Goal: Information Seeking & Learning: Learn about a topic

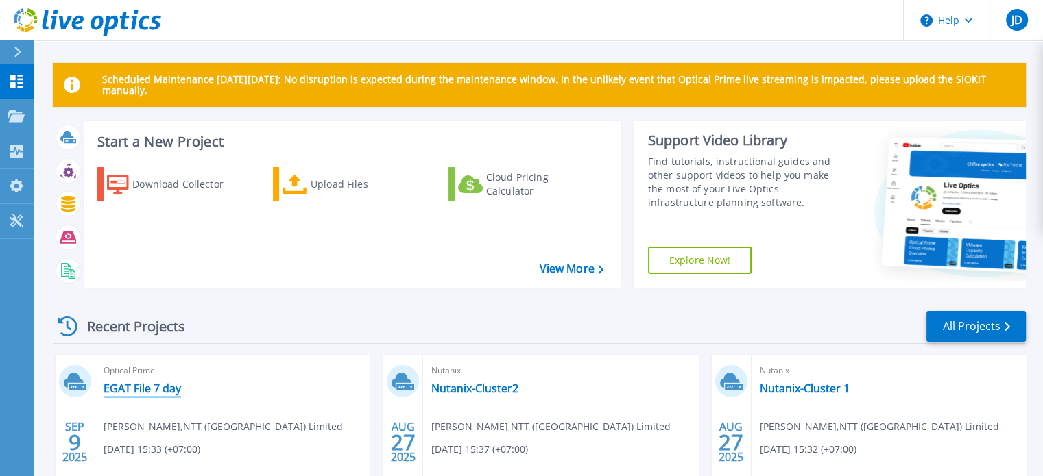
click at [169, 385] on link "EGAT File 7 day" at bounding box center [142, 389] width 77 height 14
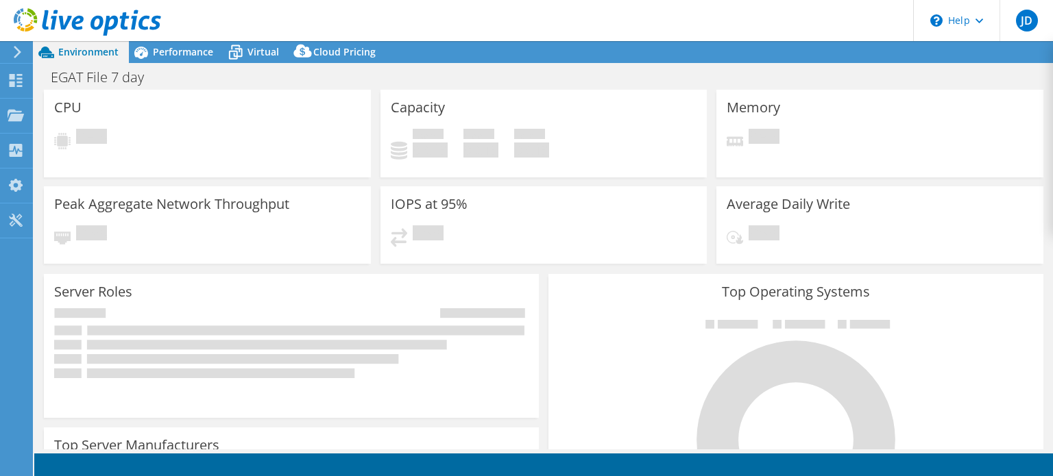
select select "[GEOGRAPHIC_DATA]"
select select "THB"
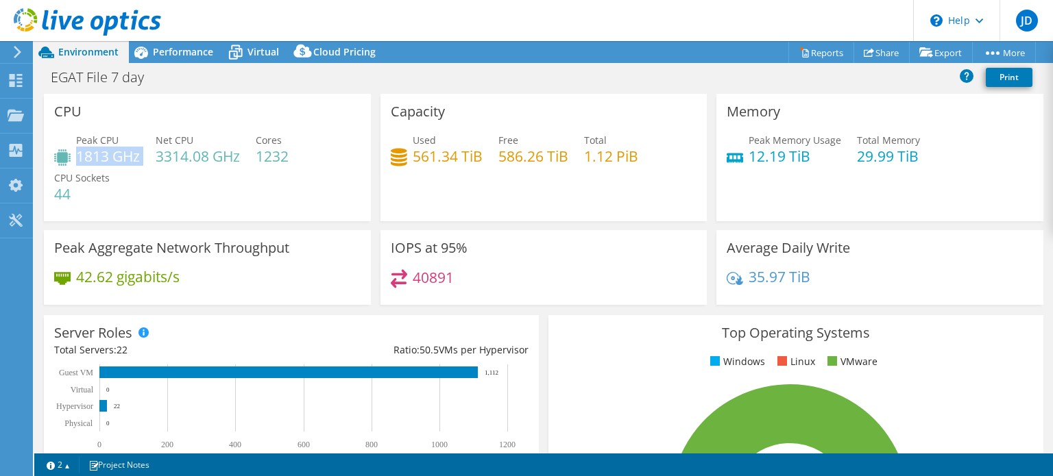
drag, startPoint x: 80, startPoint y: 154, endPoint x: 144, endPoint y: 162, distance: 65.0
click at [144, 162] on div "Peak CPU 1813 GHz Net CPU 3314.08 GHz Cores 1232 CPU Sockets 44" at bounding box center [207, 174] width 306 height 82
click at [131, 189] on div "Peak CPU 1813 GHz Net CPU 3314.08 GHz Cores 1232 CPU Sockets 44" at bounding box center [207, 174] width 306 height 82
drag, startPoint x: 160, startPoint y: 156, endPoint x: 241, endPoint y: 162, distance: 81.8
click at [241, 162] on div "Peak CPU 1813 GHz Net CPU 3314.08 GHz Cores 1232 CPU Sockets 44" at bounding box center [207, 174] width 306 height 82
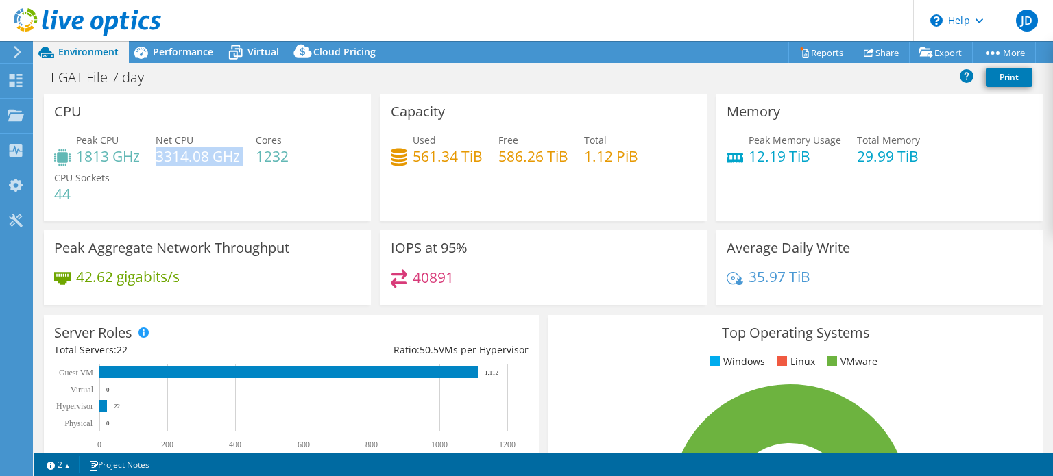
click at [241, 162] on div "Peak CPU 1813 GHz Net CPU 3314.08 GHz Cores 1232 CPU Sockets 44" at bounding box center [207, 174] width 306 height 82
drag, startPoint x: 260, startPoint y: 156, endPoint x: 296, endPoint y: 150, distance: 36.7
click at [296, 150] on div "Peak CPU 1813 GHz Net CPU 3314.08 GHz Cores 1232 CPU Sockets 44" at bounding box center [207, 174] width 306 height 82
click at [311, 157] on div "Peak CPU 1813 GHz Net CPU 3314.08 GHz Cores 1232 CPU Sockets 44" at bounding box center [207, 174] width 306 height 82
drag, startPoint x: 411, startPoint y: 156, endPoint x: 468, endPoint y: 156, distance: 56.9
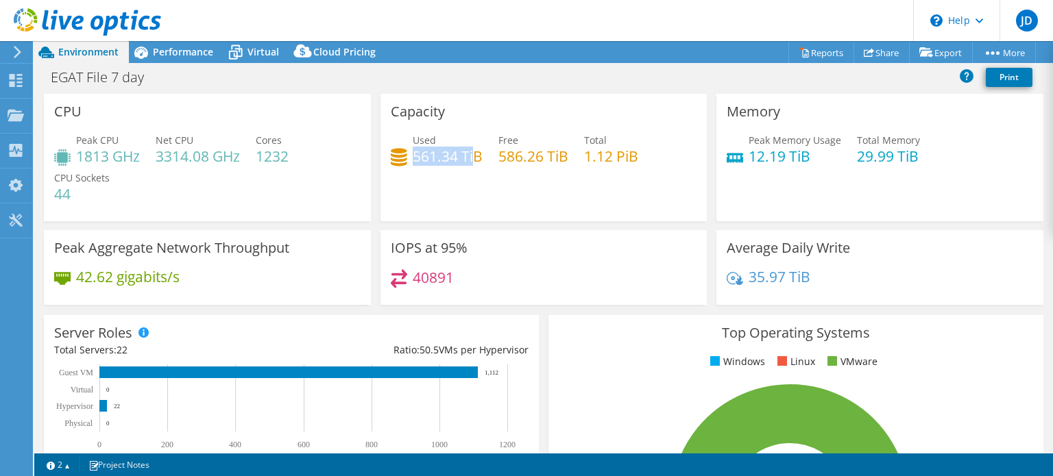
click at [468, 156] on h4 "561.34 TiB" at bounding box center [448, 156] width 70 height 15
click at [582, 155] on div "Used 561.34 TiB Free 586.26 TiB Total 1.12 PiB" at bounding box center [544, 155] width 306 height 45
click at [584, 156] on h4 "1.12 PiB" at bounding box center [611, 156] width 54 height 15
drag, startPoint x: 628, startPoint y: 156, endPoint x: 583, endPoint y: 155, distance: 44.6
click at [584, 155] on h4 "1.12 PiB" at bounding box center [611, 156] width 54 height 15
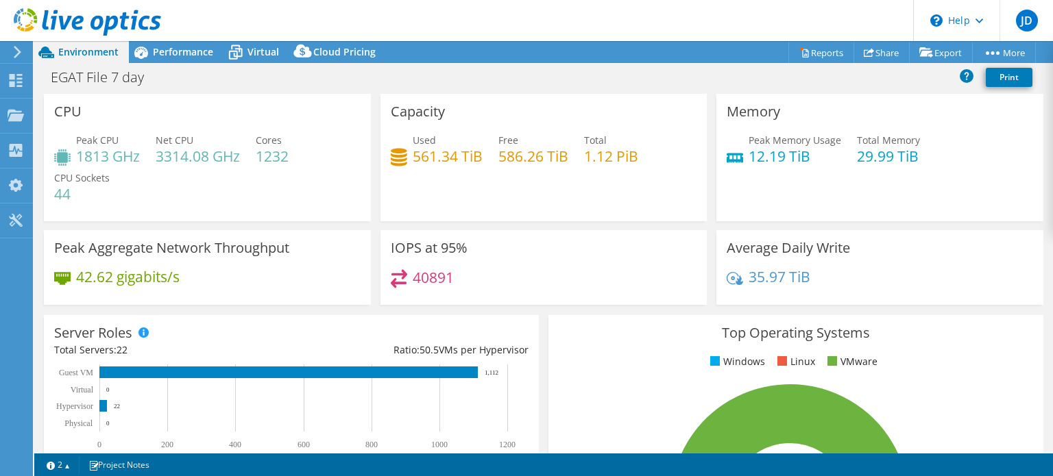
click at [588, 175] on div "Used 561.34 TiB Free 586.26 TiB Total 1.12 PiB" at bounding box center [544, 155] width 306 height 45
drag, startPoint x: 849, startPoint y: 156, endPoint x: 931, endPoint y: 160, distance: 82.4
click at [931, 160] on div "Peak Memory Usage 12.19 TiB Total Memory 29.99 TiB" at bounding box center [880, 155] width 306 height 45
click at [757, 160] on h4 "12.19 TiB" at bounding box center [795, 156] width 93 height 15
drag, startPoint x: 744, startPoint y: 159, endPoint x: 802, endPoint y: 162, distance: 58.3
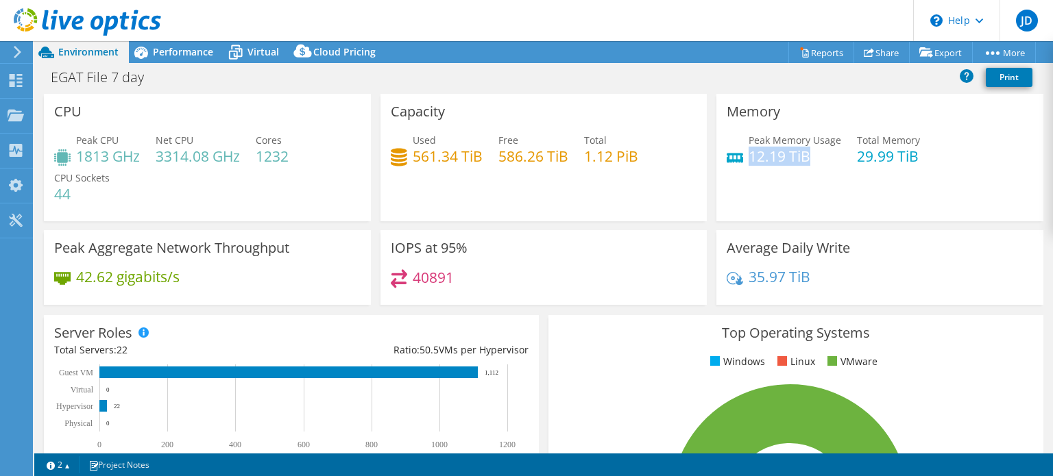
click at [802, 162] on h4 "12.19 TiB" at bounding box center [795, 156] width 93 height 15
click at [791, 178] on div "Memory Peak Memory Usage 12.19 TiB Total Memory 29.99 TiB" at bounding box center [879, 157] width 327 height 127
drag, startPoint x: 78, startPoint y: 277, endPoint x: 110, endPoint y: 280, distance: 31.7
click at [110, 280] on h4 "42.62 gigabits/s" at bounding box center [128, 276] width 104 height 15
click at [380, 279] on div "IOPS at 95% 40891" at bounding box center [543, 267] width 327 height 75
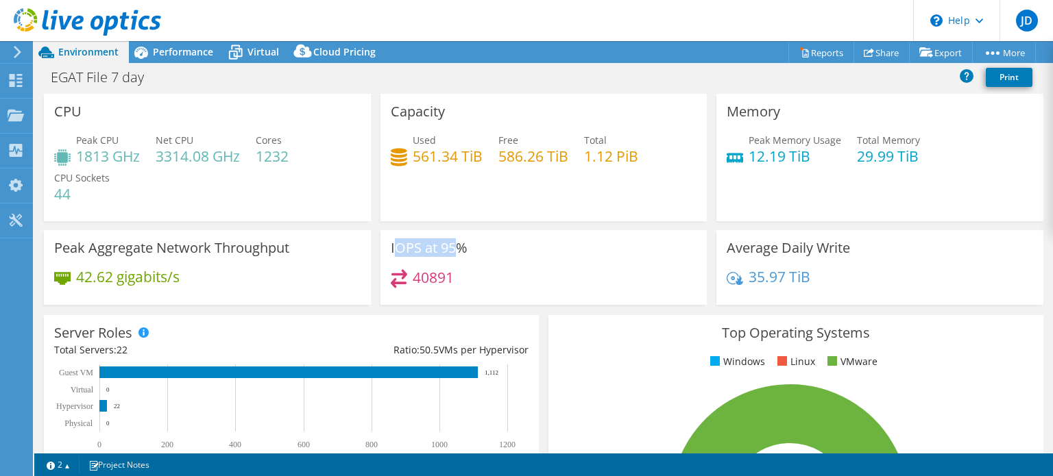
drag, startPoint x: 390, startPoint y: 246, endPoint x: 454, endPoint y: 252, distance: 64.7
click at [454, 252] on h3 "IOPS at 95%" at bounding box center [429, 248] width 77 height 15
drag, startPoint x: 407, startPoint y: 277, endPoint x: 428, endPoint y: 279, distance: 21.3
click at [428, 279] on div "40891" at bounding box center [422, 277] width 63 height 16
click at [428, 279] on h4 "40891" at bounding box center [433, 277] width 41 height 15
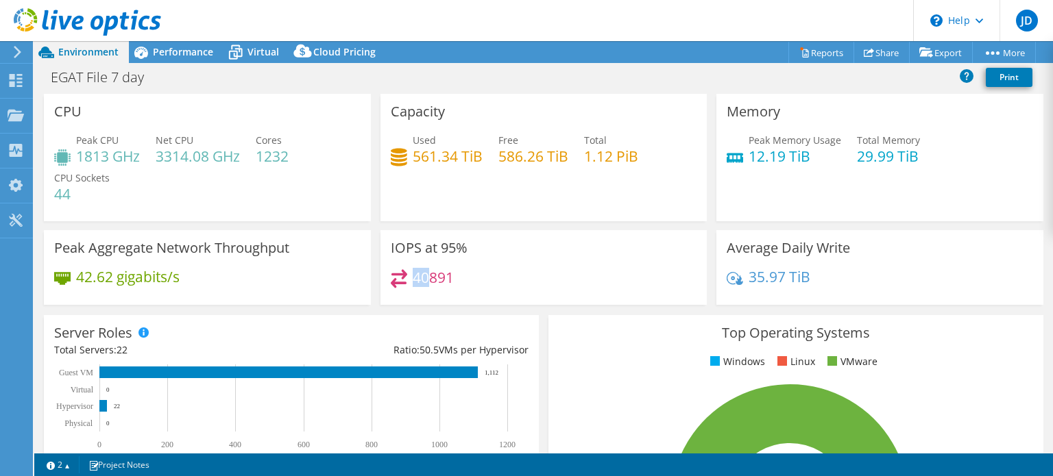
drag, startPoint x: 411, startPoint y: 280, endPoint x: 428, endPoint y: 282, distance: 17.3
click at [428, 282] on h4 "40891" at bounding box center [433, 277] width 41 height 15
click at [429, 282] on h4 "40891" at bounding box center [433, 277] width 41 height 15
drag, startPoint x: 744, startPoint y: 278, endPoint x: 809, endPoint y: 278, distance: 64.4
click at [809, 278] on div "35.97 TiB" at bounding box center [880, 283] width 306 height 29
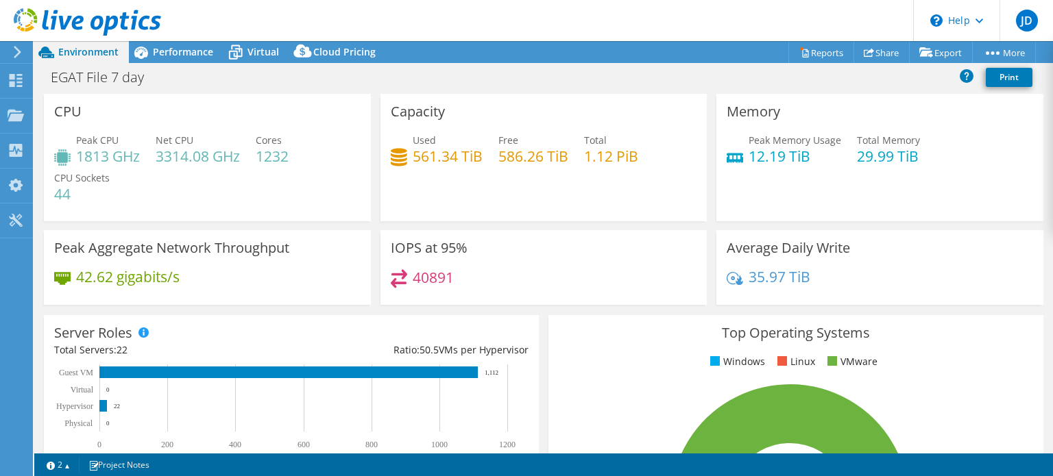
click at [810, 278] on div "35.97 TiB" at bounding box center [880, 283] width 306 height 29
click at [147, 60] on icon at bounding box center [141, 52] width 24 height 24
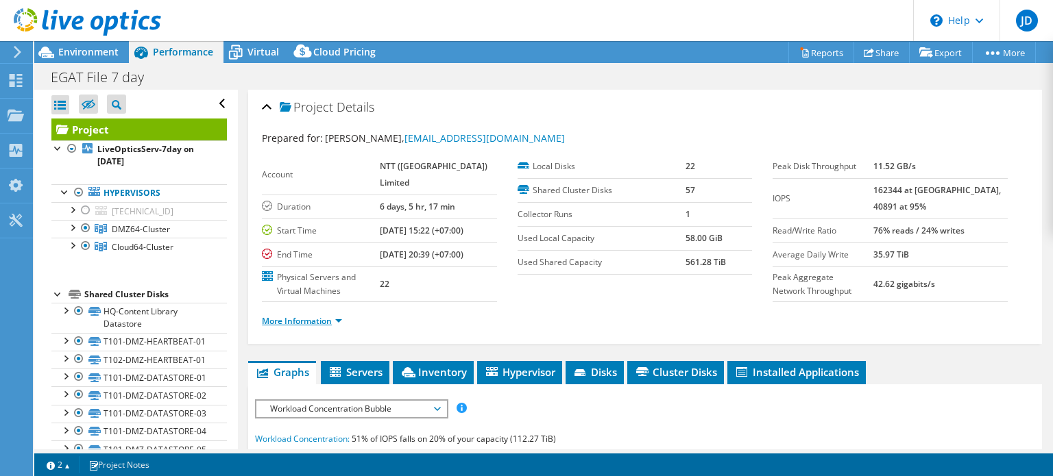
click at [304, 327] on link "More Information" at bounding box center [302, 321] width 80 height 12
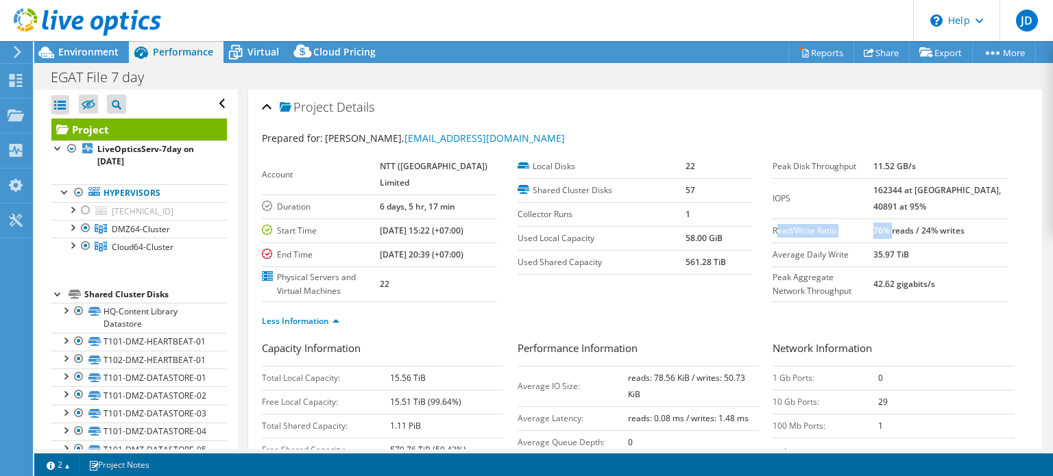
drag, startPoint x: 810, startPoint y: 230, endPoint x: 915, endPoint y: 231, distance: 104.9
click at [915, 231] on tr "Read/Write Ratio 76% reads / 24% writes" at bounding box center [890, 231] width 235 height 24
click at [902, 232] on b "76% reads / 24% writes" at bounding box center [918, 231] width 91 height 12
drag, startPoint x: 893, startPoint y: 232, endPoint x: 945, endPoint y: 234, distance: 51.4
click at [944, 234] on tr "Read/Write Ratio 76% reads / 24% writes" at bounding box center [890, 231] width 235 height 24
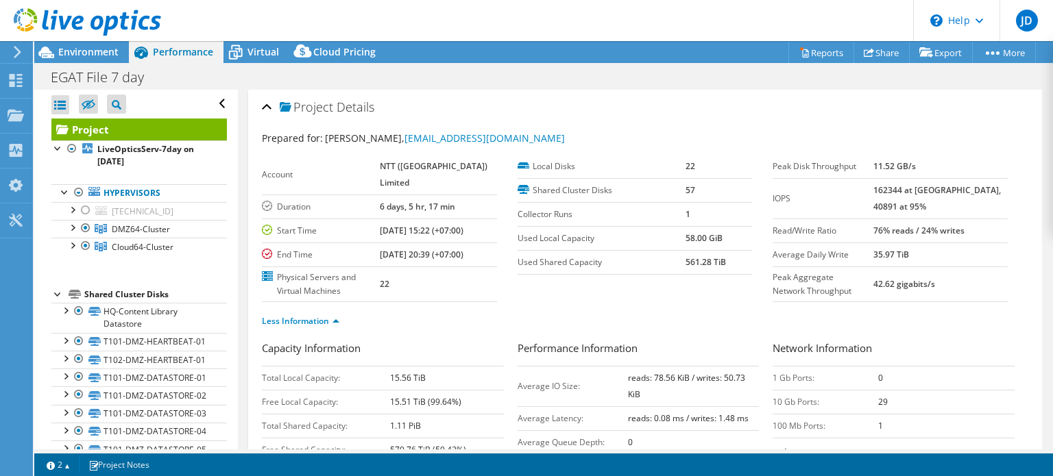
click at [964, 234] on b "76% reads / 24% writes" at bounding box center [918, 231] width 91 height 12
drag, startPoint x: 943, startPoint y: 232, endPoint x: 990, endPoint y: 232, distance: 47.3
click at [990, 232] on td "76% reads / 24% writes" at bounding box center [940, 231] width 134 height 24
click at [901, 188] on b "162344 at [GEOGRAPHIC_DATA], 40891 at 95%" at bounding box center [936, 198] width 127 height 28
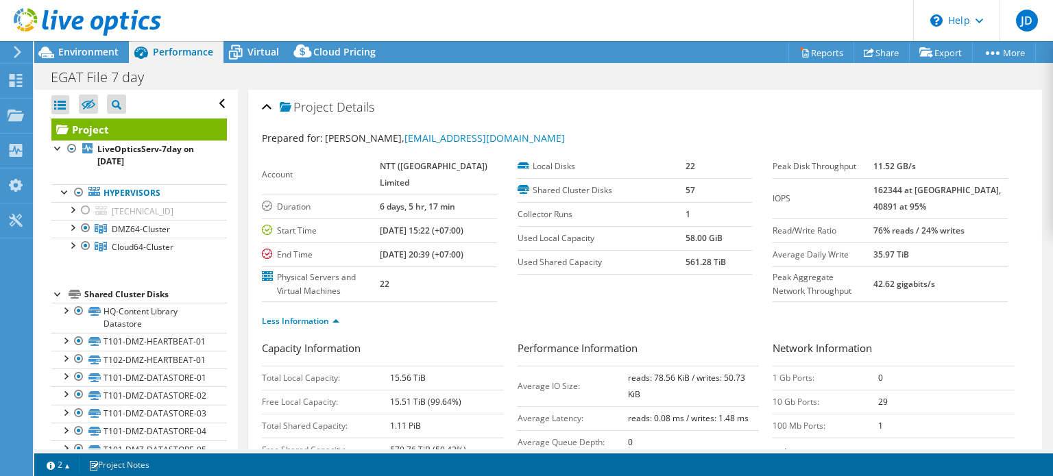
click at [910, 187] on b "162344 at [GEOGRAPHIC_DATA], 40891 at 95%" at bounding box center [936, 198] width 127 height 28
drag, startPoint x: 901, startPoint y: 186, endPoint x: 926, endPoint y: 190, distance: 24.9
click at [926, 190] on b "162344 at [GEOGRAPHIC_DATA], 40891 at 95%" at bounding box center [936, 198] width 127 height 28
drag, startPoint x: 964, startPoint y: 189, endPoint x: 975, endPoint y: 189, distance: 11.0
click at [975, 189] on b "162344 at [GEOGRAPHIC_DATA], 40891 at 95%" at bounding box center [936, 198] width 127 height 28
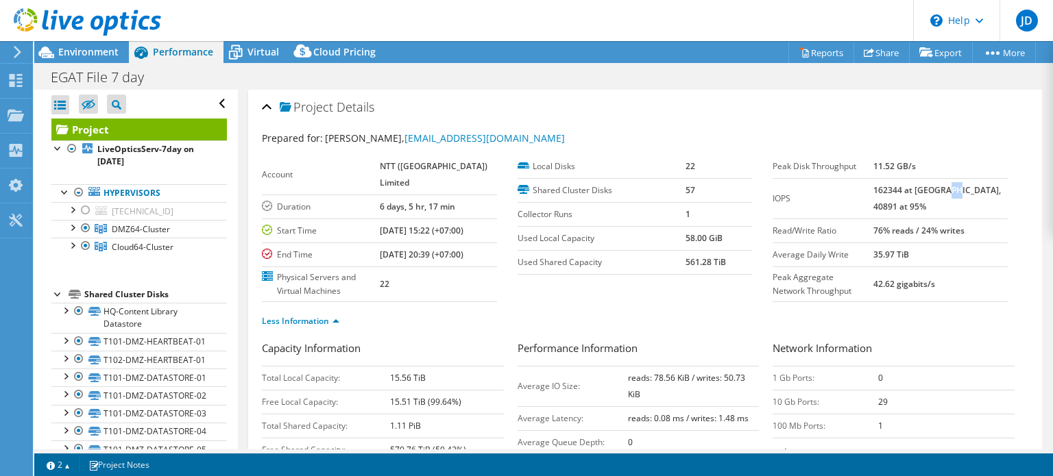
click at [975, 189] on b "162344 at [GEOGRAPHIC_DATA], 40891 at 95%" at bounding box center [936, 198] width 127 height 28
drag, startPoint x: 960, startPoint y: 191, endPoint x: 969, endPoint y: 190, distance: 9.0
click at [969, 190] on b "162344 at [GEOGRAPHIC_DATA], 40891 at 95%" at bounding box center [936, 198] width 127 height 28
click at [908, 187] on b "162344 at [GEOGRAPHIC_DATA], 40891 at 95%" at bounding box center [936, 198] width 127 height 28
drag, startPoint x: 891, startPoint y: 165, endPoint x: 938, endPoint y: 165, distance: 46.6
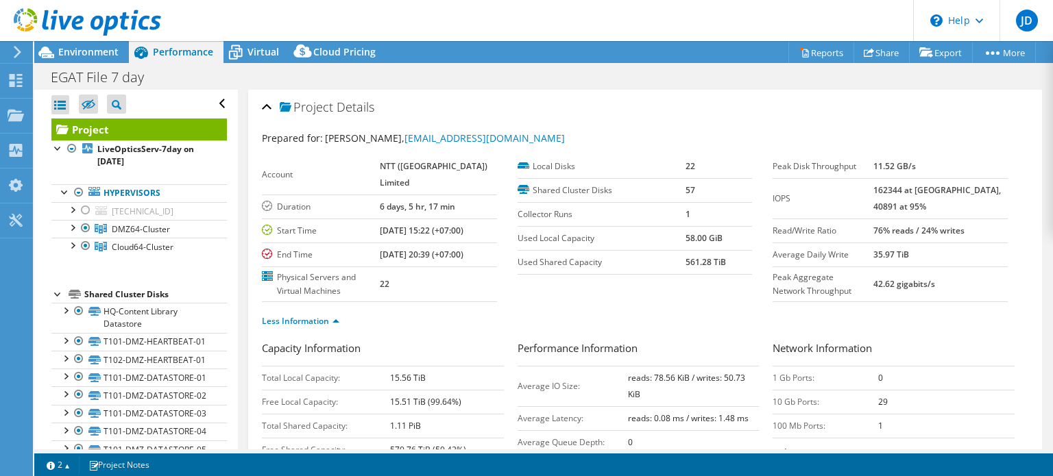
click at [938, 165] on tr "Peak Disk Throughput 11.52 GB/s" at bounding box center [890, 167] width 235 height 24
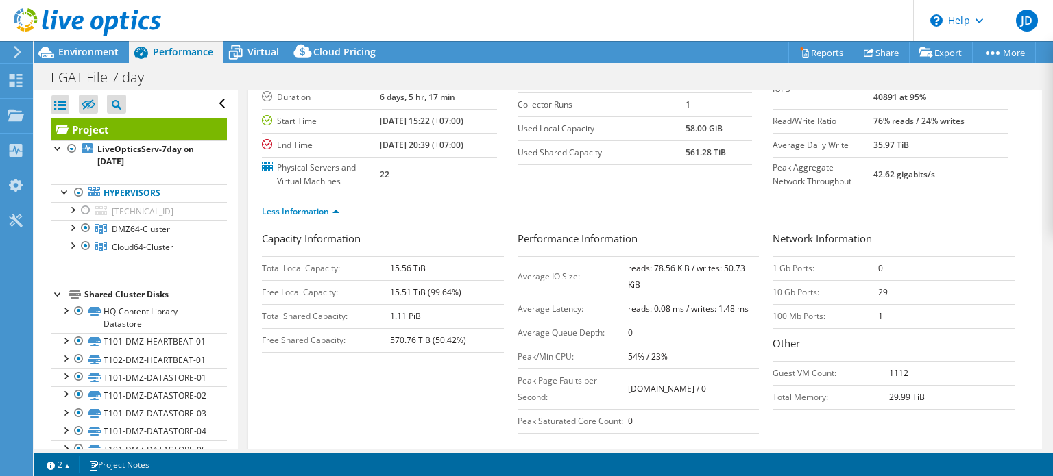
scroll to position [112, 0]
drag, startPoint x: 897, startPoint y: 123, endPoint x: 989, endPoint y: 125, distance: 91.9
click at [989, 125] on td "76% reads / 24% writes" at bounding box center [940, 119] width 134 height 24
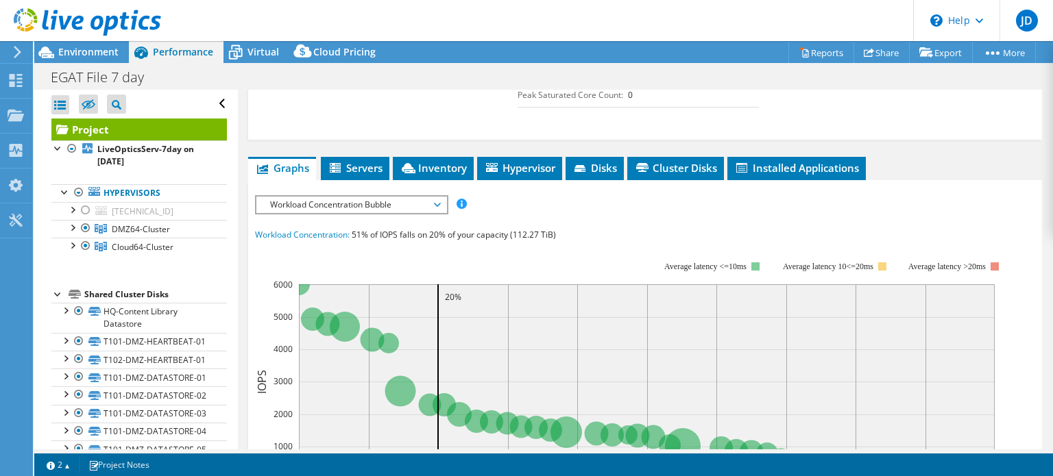
scroll to position [473, 0]
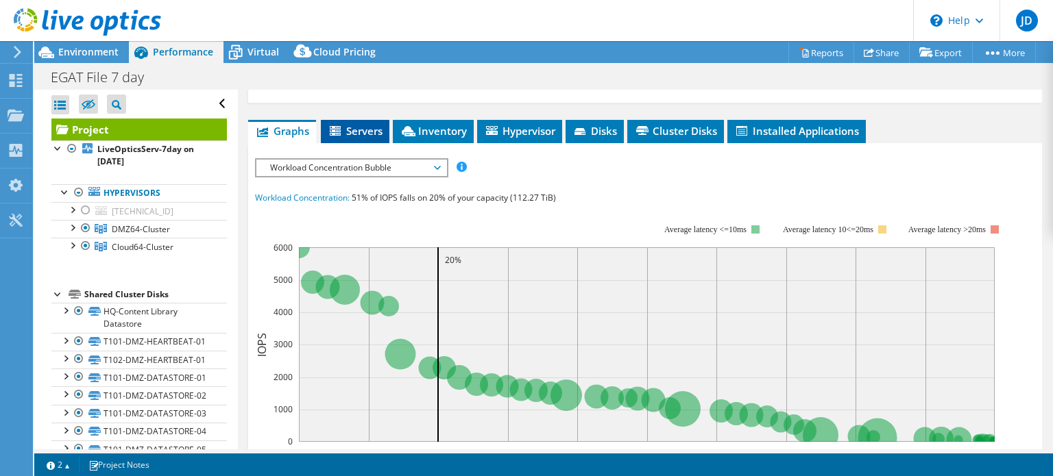
click at [362, 138] on span "Servers" at bounding box center [355, 131] width 55 height 14
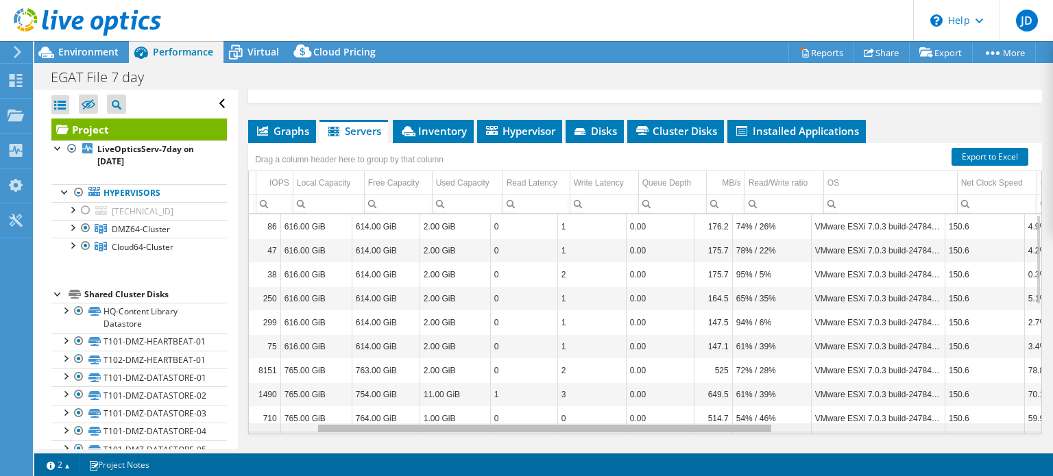
scroll to position [0, 123]
drag, startPoint x: 666, startPoint y: 443, endPoint x: 750, endPoint y: 442, distance: 83.6
click at [750, 442] on body "JD End User Jiirawit Duangkrajay [EMAIL_ADDRESS][DOMAIN_NAME] NTT (Thailand) Li…" at bounding box center [526, 238] width 1053 height 476
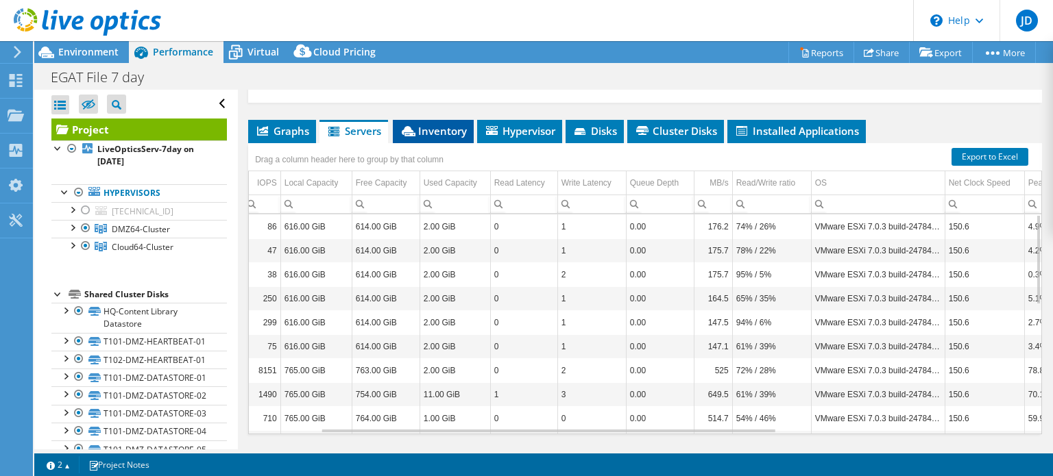
click at [424, 138] on span "Inventory" at bounding box center [433, 131] width 67 height 14
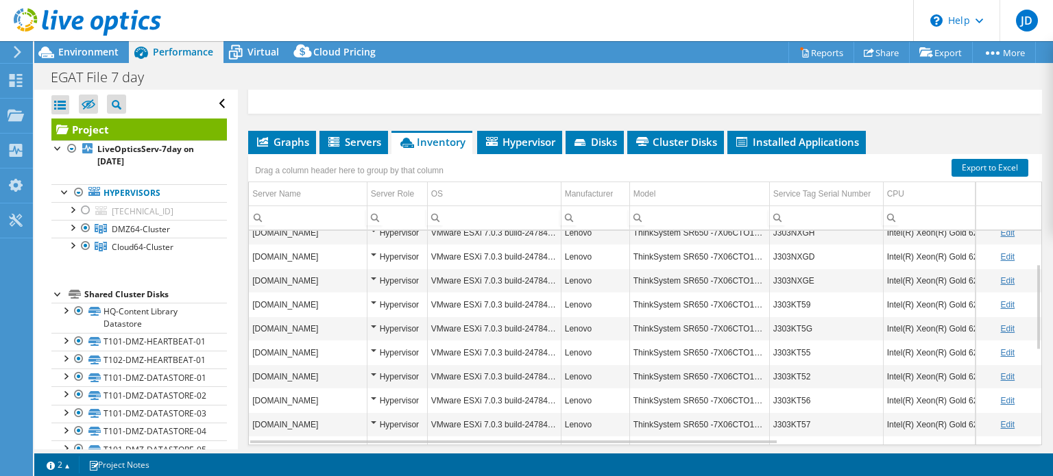
scroll to position [454, 0]
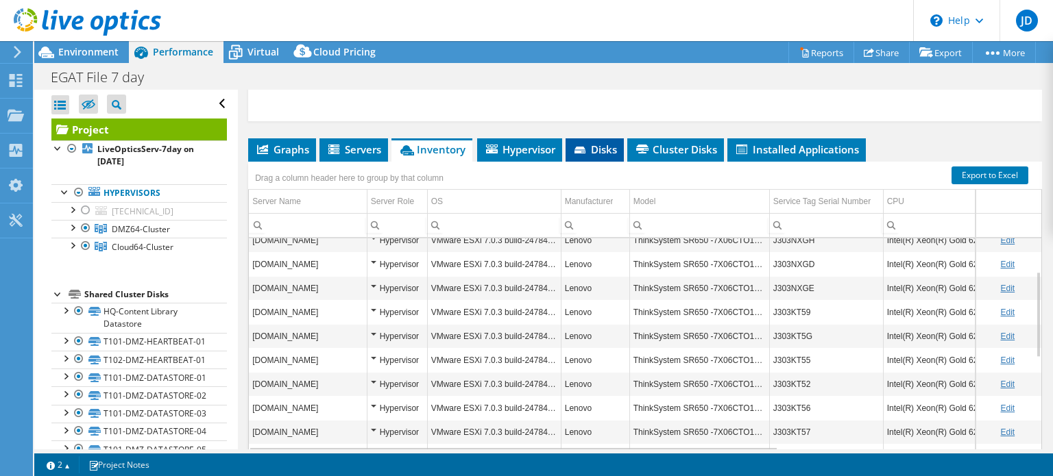
click at [592, 156] on span "Disks" at bounding box center [594, 150] width 45 height 14
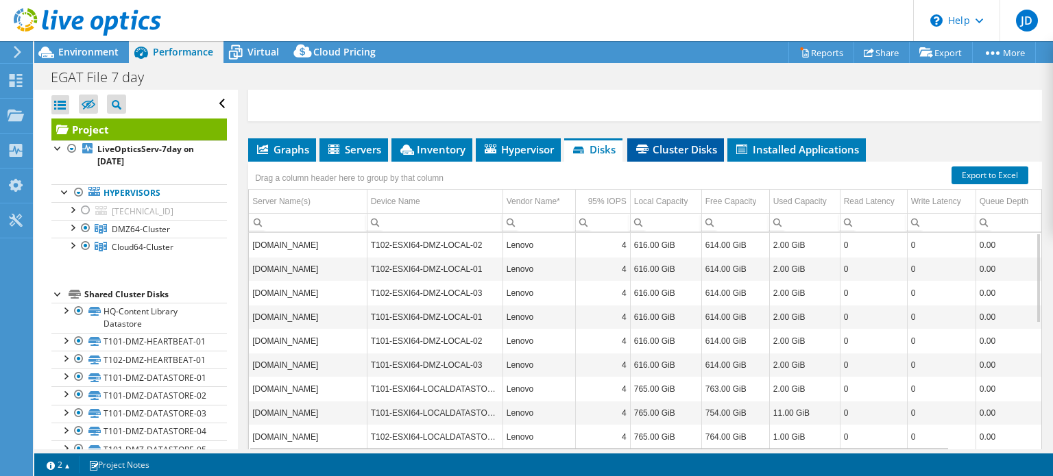
click at [696, 162] on li "Cluster Disks" at bounding box center [675, 149] width 97 height 23
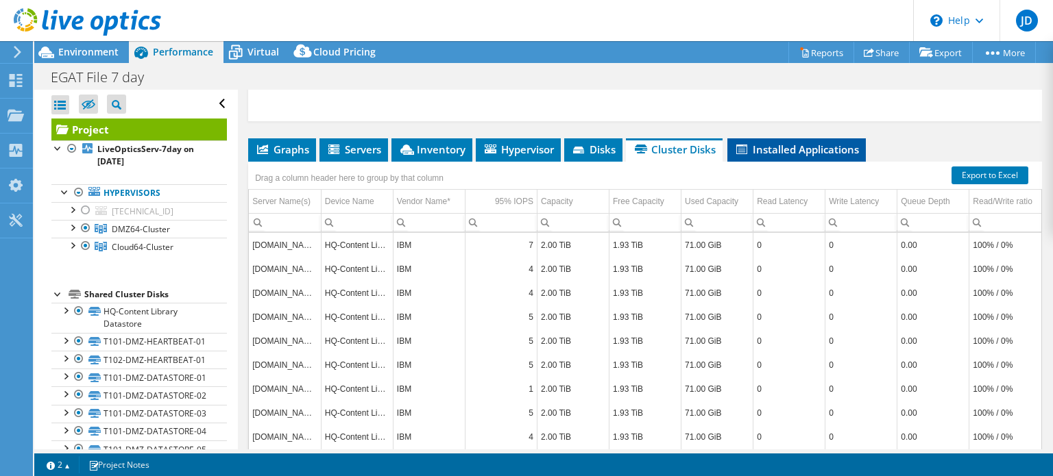
click at [810, 156] on span "Installed Applications" at bounding box center [796, 150] width 125 height 14
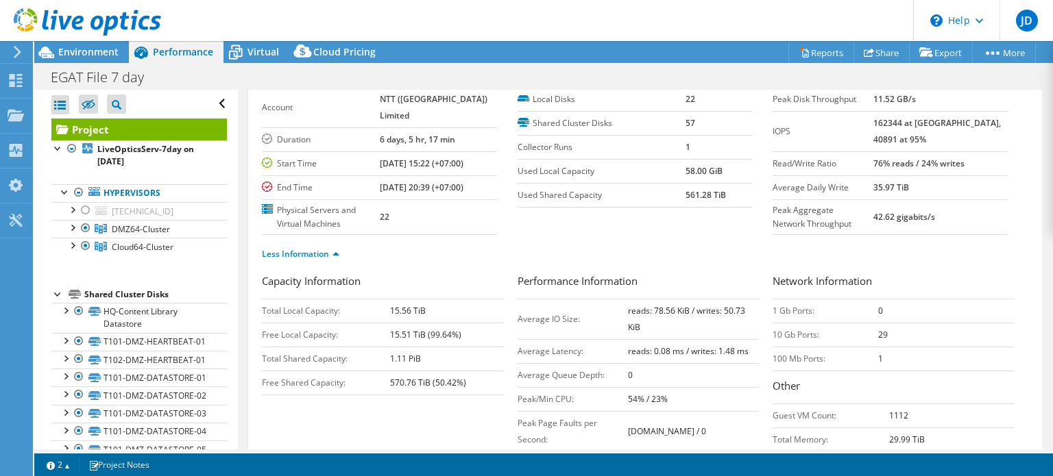
scroll to position [0, 0]
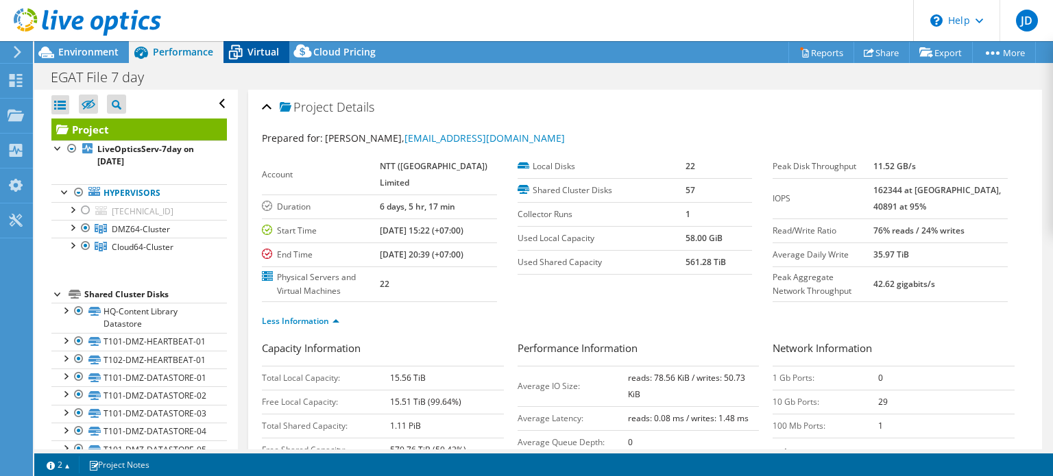
click at [252, 50] on span "Virtual" at bounding box center [263, 51] width 32 height 13
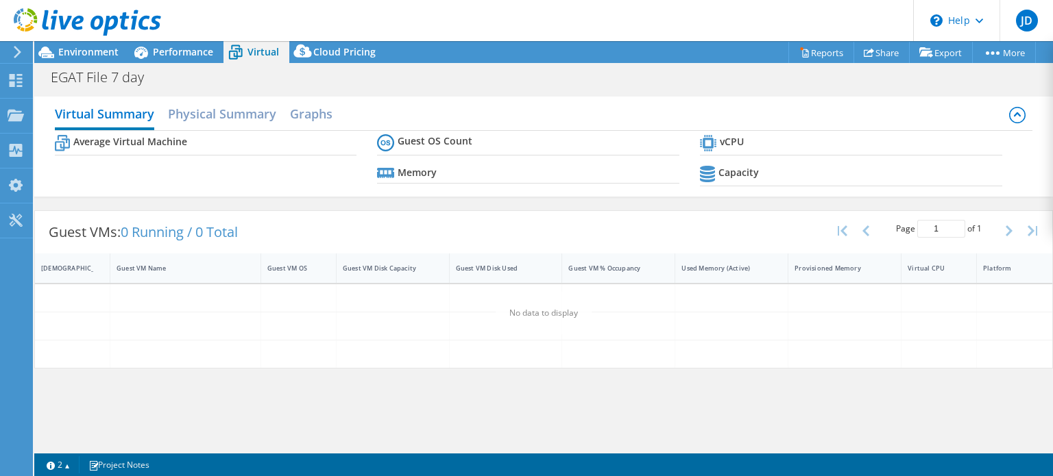
click at [310, 194] on div "Virtual Summary Physical Summary Graphs Average Virtual Machine Guest OS Count …" at bounding box center [543, 147] width 1019 height 100
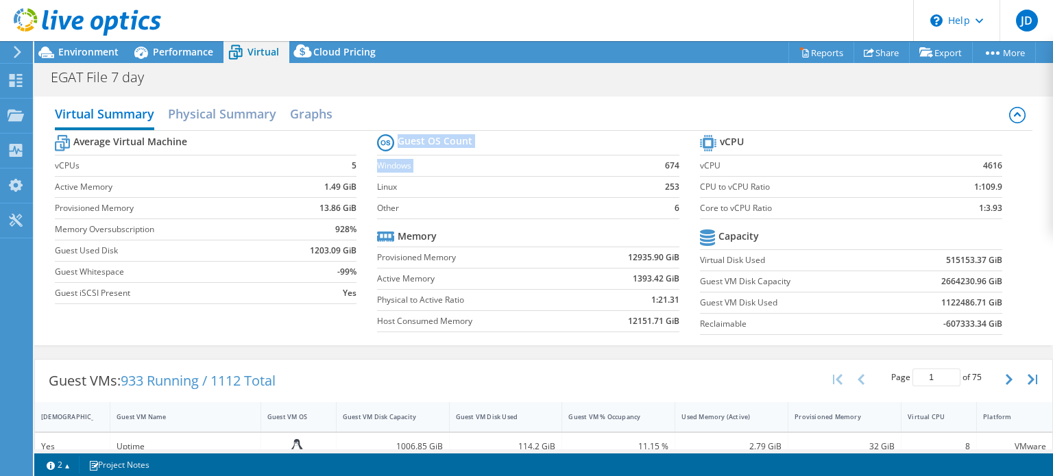
drag, startPoint x: 640, startPoint y: 162, endPoint x: 675, endPoint y: 167, distance: 35.3
click at [675, 167] on section "Guest OS Count Windows 674 Linux 253 Other 6 Memory Provisioned Memory 12935.90…" at bounding box center [538, 235] width 323 height 208
click at [607, 175] on td "Windows" at bounding box center [508, 165] width 263 height 21
drag, startPoint x: 655, startPoint y: 186, endPoint x: 670, endPoint y: 189, distance: 15.5
click at [670, 189] on td "253" at bounding box center [660, 186] width 40 height 21
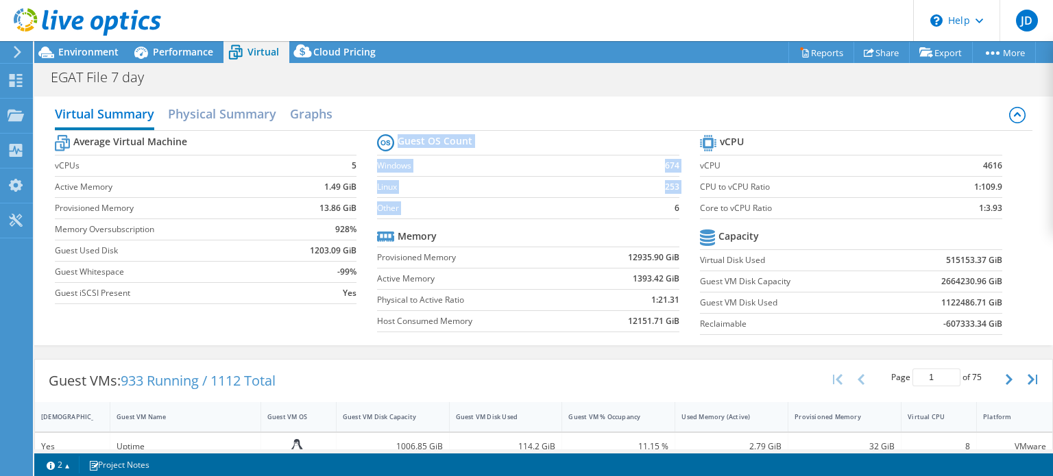
drag, startPoint x: 659, startPoint y: 205, endPoint x: 673, endPoint y: 207, distance: 14.5
click at [673, 207] on section "Guest OS Count Windows 674 Linux 253 Other 6 Memory Provisioned Memory 12935.90…" at bounding box center [538, 235] width 323 height 208
drag, startPoint x: 958, startPoint y: 187, endPoint x: 969, endPoint y: 186, distance: 10.4
click at [969, 186] on td "1:109.9" at bounding box center [963, 186] width 80 height 21
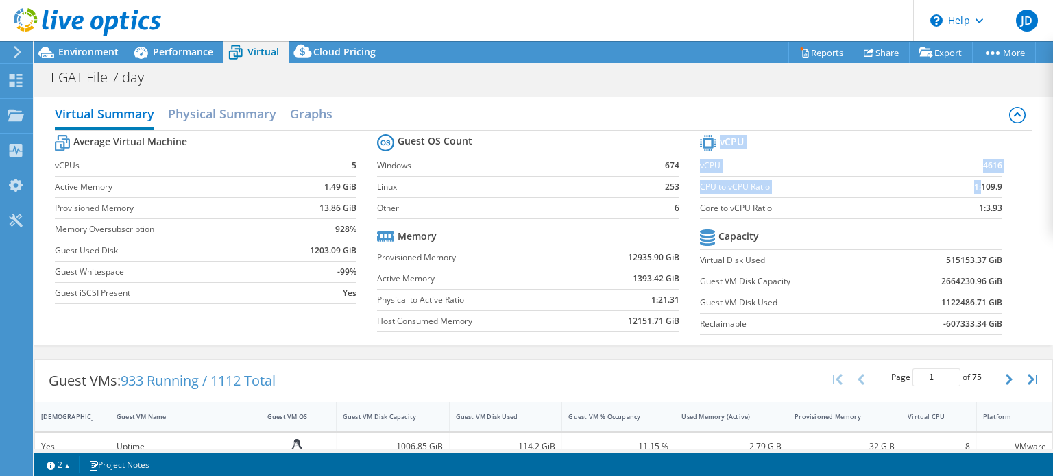
drag, startPoint x: 971, startPoint y: 186, endPoint x: 1000, endPoint y: 188, distance: 29.5
click at [1000, 188] on section "vCPU vCPU 4616 CPU to vCPU Ratio 1:109.9 Core to vCPU Ratio 1:3.93 Capacity Vir…" at bounding box center [861, 237] width 323 height 210
click at [1013, 189] on div "Average Virtual Machine vCPUs 5 Active Memory 1.49 GiB Provisioned Memory 13.86…" at bounding box center [544, 236] width 978 height 211
drag, startPoint x: 962, startPoint y: 167, endPoint x: 991, endPoint y: 167, distance: 28.8
click at [991, 167] on td "4616" at bounding box center [963, 165] width 80 height 21
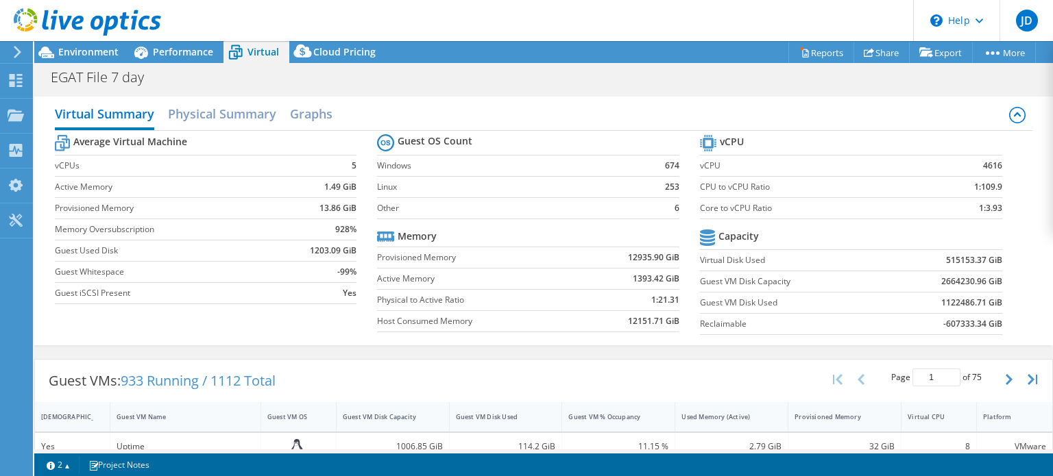
drag, startPoint x: 1041, startPoint y: 189, endPoint x: 1041, endPoint y: 196, distance: 7.5
click at [1041, 196] on div "Virtual Summary Physical Summary Graphs Average Virtual Machine vCPUs 5 Active …" at bounding box center [543, 221] width 1019 height 249
drag, startPoint x: 629, startPoint y: 276, endPoint x: 671, endPoint y: 276, distance: 42.5
click at [671, 276] on td "1393.42 GiB" at bounding box center [629, 278] width 101 height 21
